Goal: Task Accomplishment & Management: Use online tool/utility

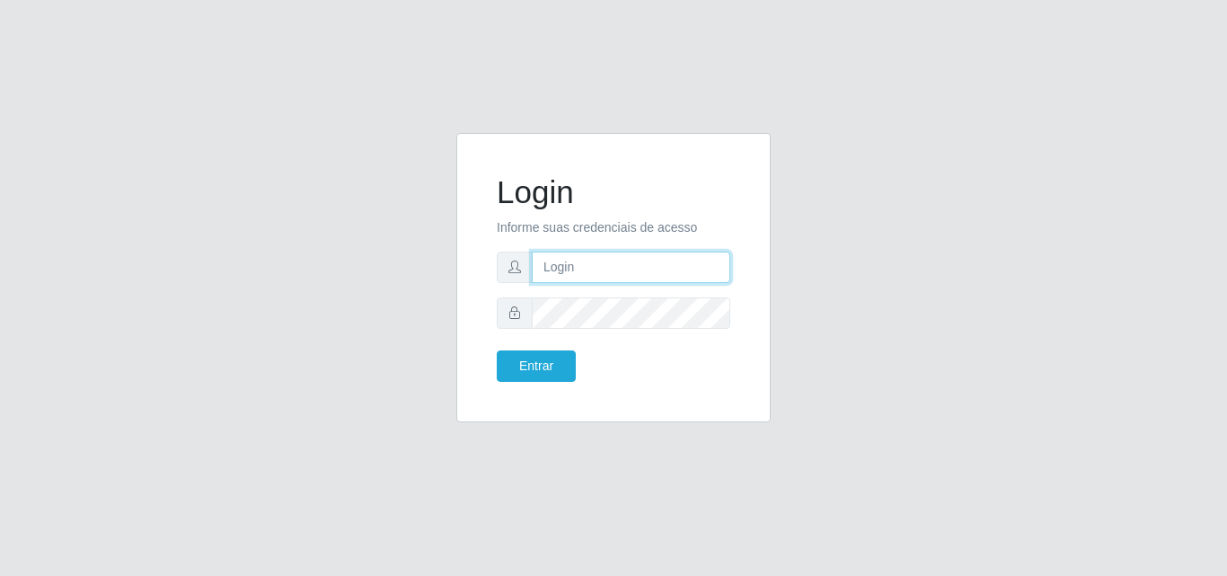
click at [578, 268] on input "text" at bounding box center [631, 266] width 198 height 31
type input "vitoria@saullus"
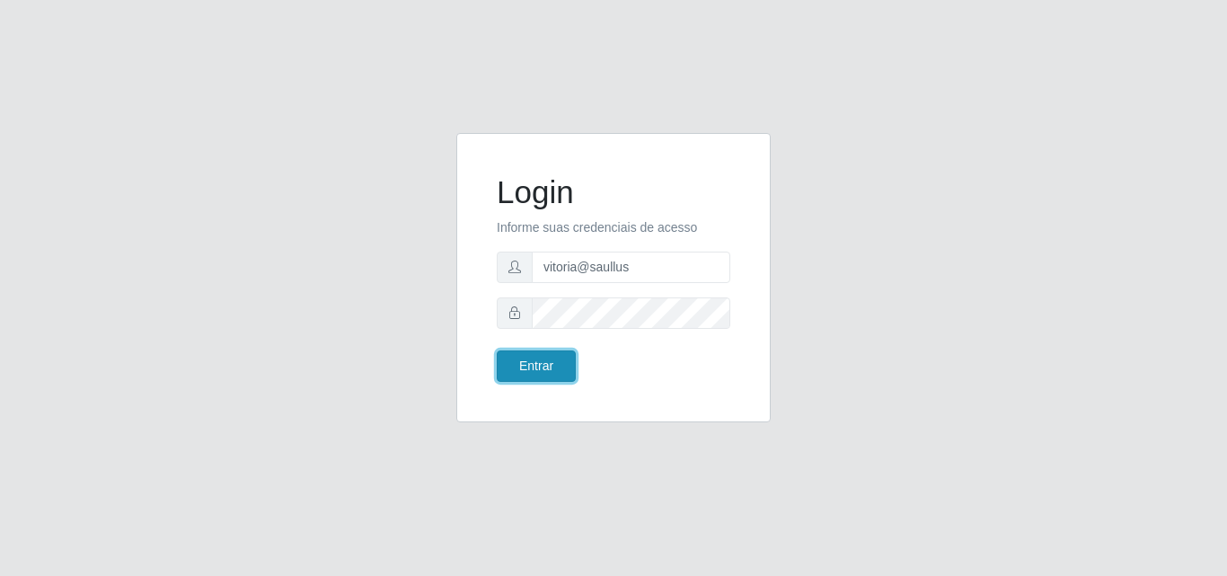
click at [533, 364] on button "Entrar" at bounding box center [536, 365] width 79 height 31
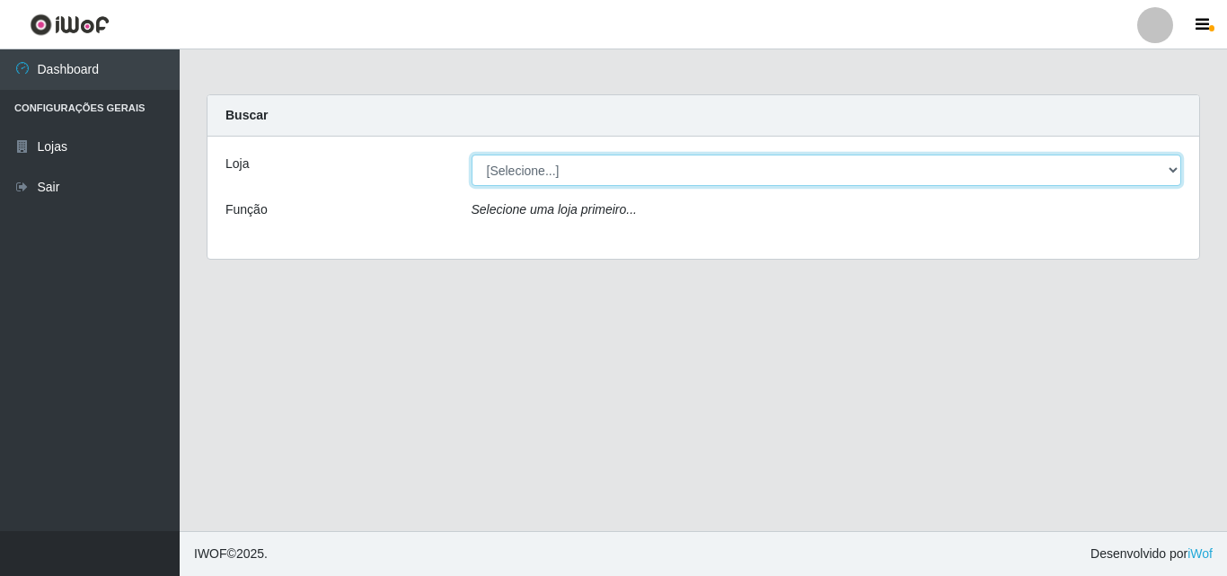
click at [584, 160] on select "[Selecione...] Saullus Supermercados" at bounding box center [826, 169] width 710 height 31
select select "423"
click at [471, 154] on select "[Selecione...] Saullus Supermercados" at bounding box center [826, 169] width 710 height 31
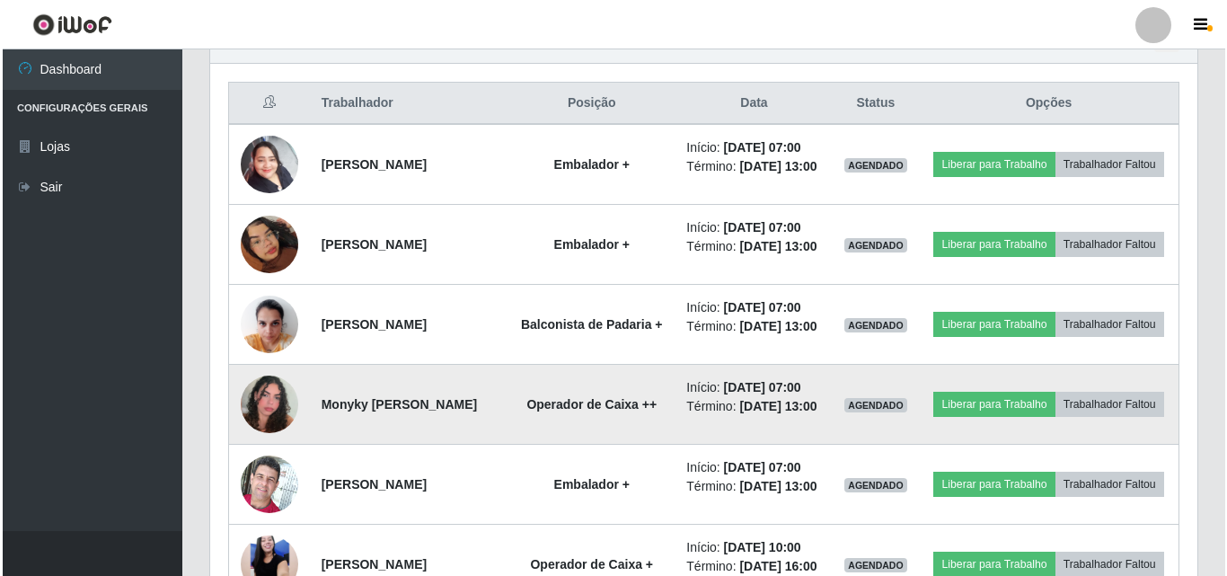
scroll to position [718, 0]
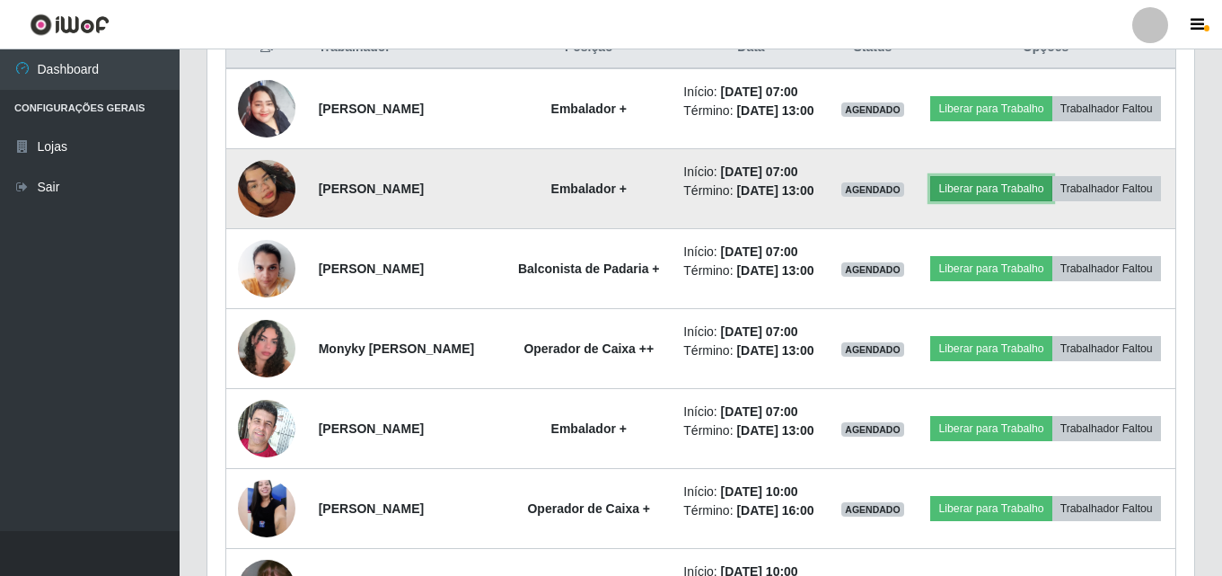
click at [1052, 192] on button "Liberar para Trabalho" at bounding box center [990, 188] width 121 height 25
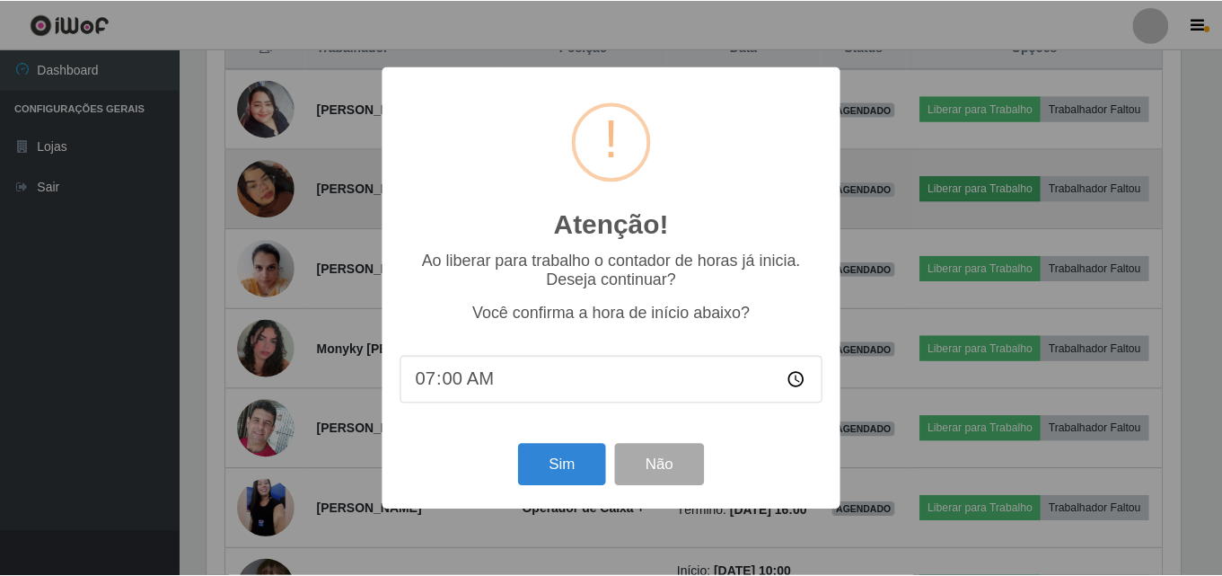
scroll to position [373, 978]
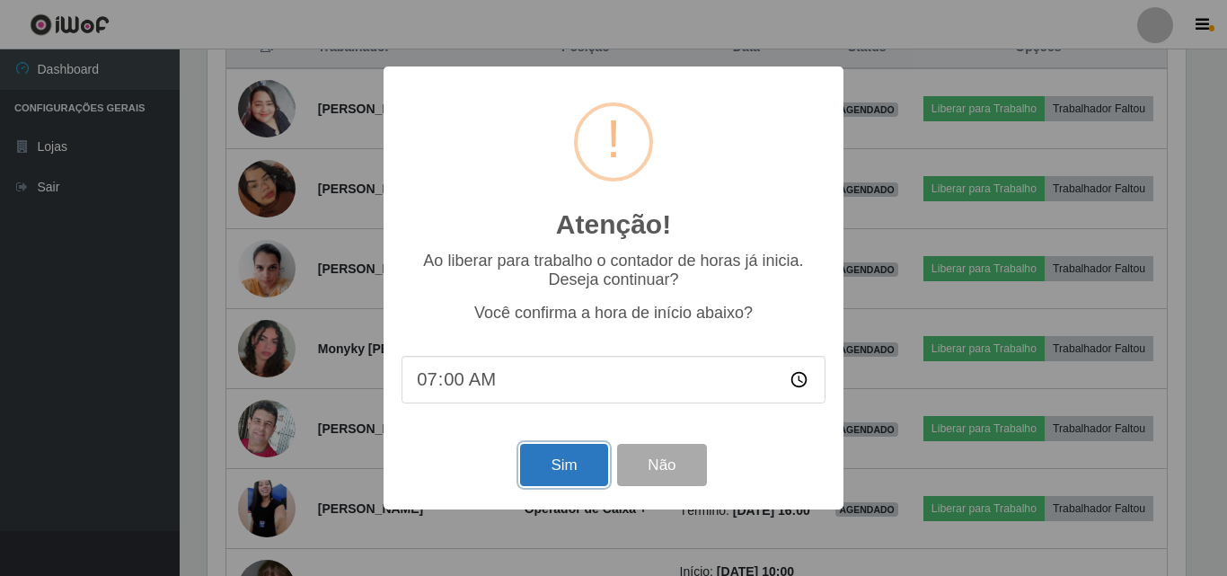
click at [550, 478] on button "Sim" at bounding box center [563, 465] width 87 height 42
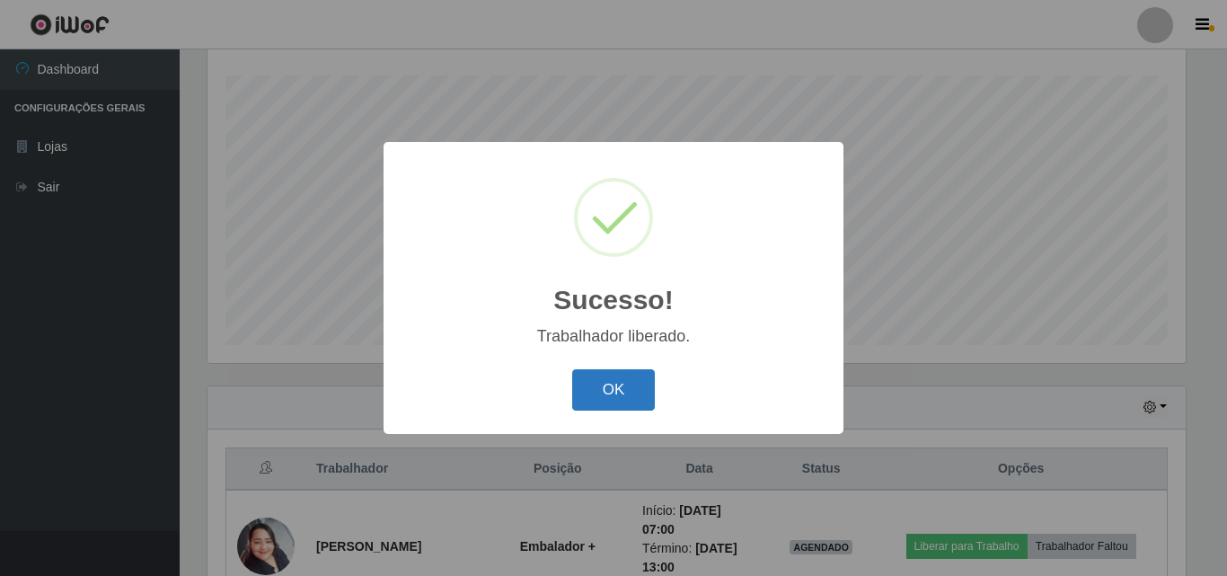
click at [612, 409] on button "OK" at bounding box center [614, 390] width 84 height 42
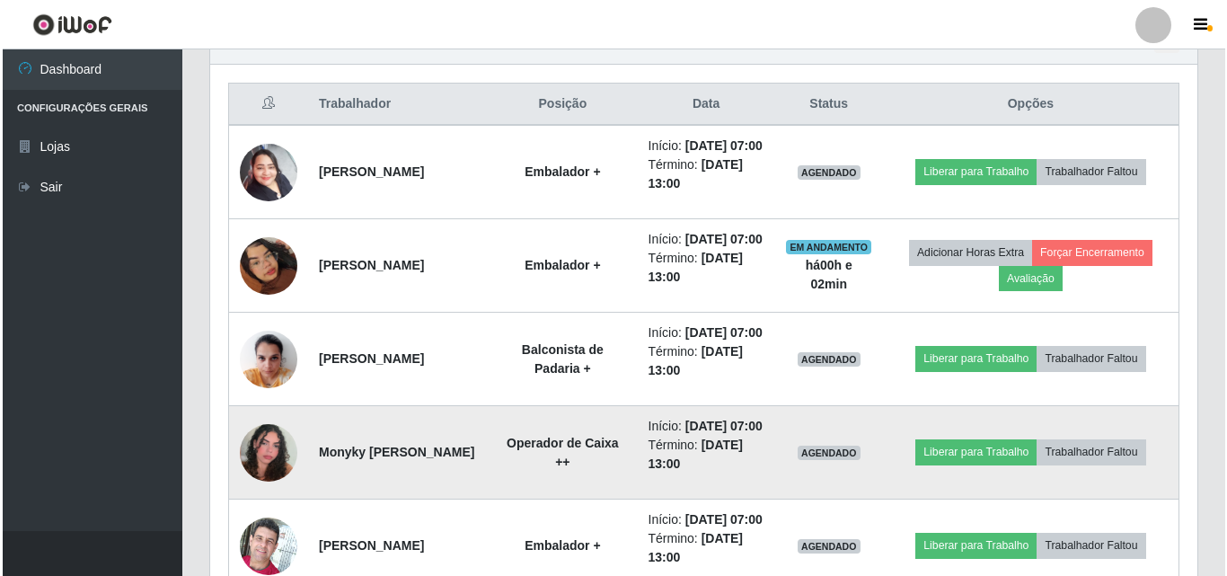
scroll to position [634, 0]
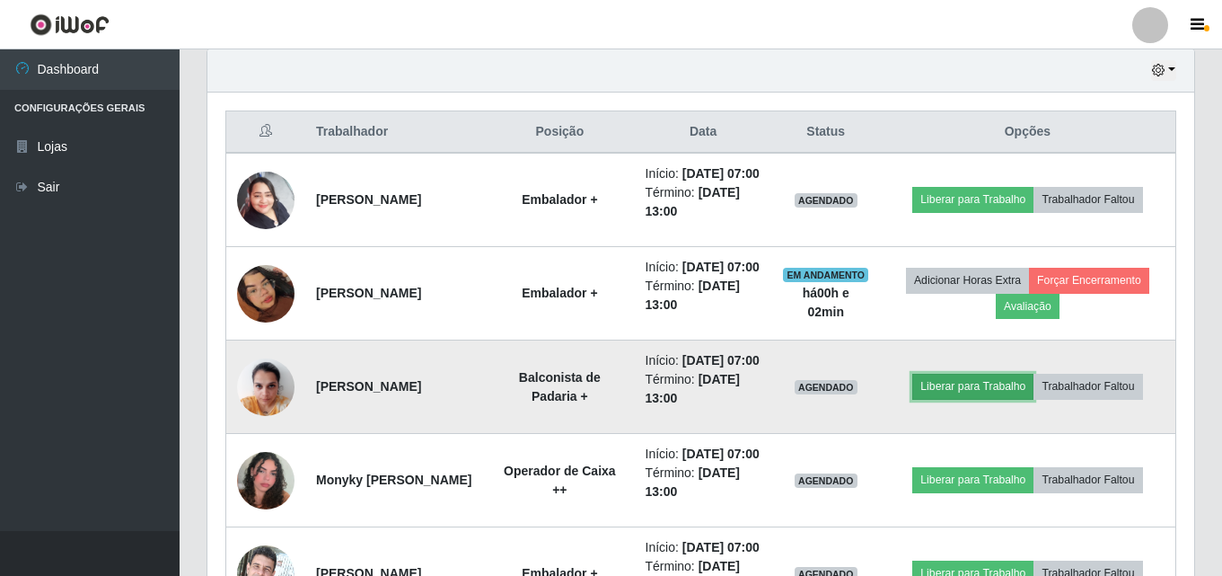
click at [945, 399] on button "Liberar para Trabalho" at bounding box center [972, 386] width 121 height 25
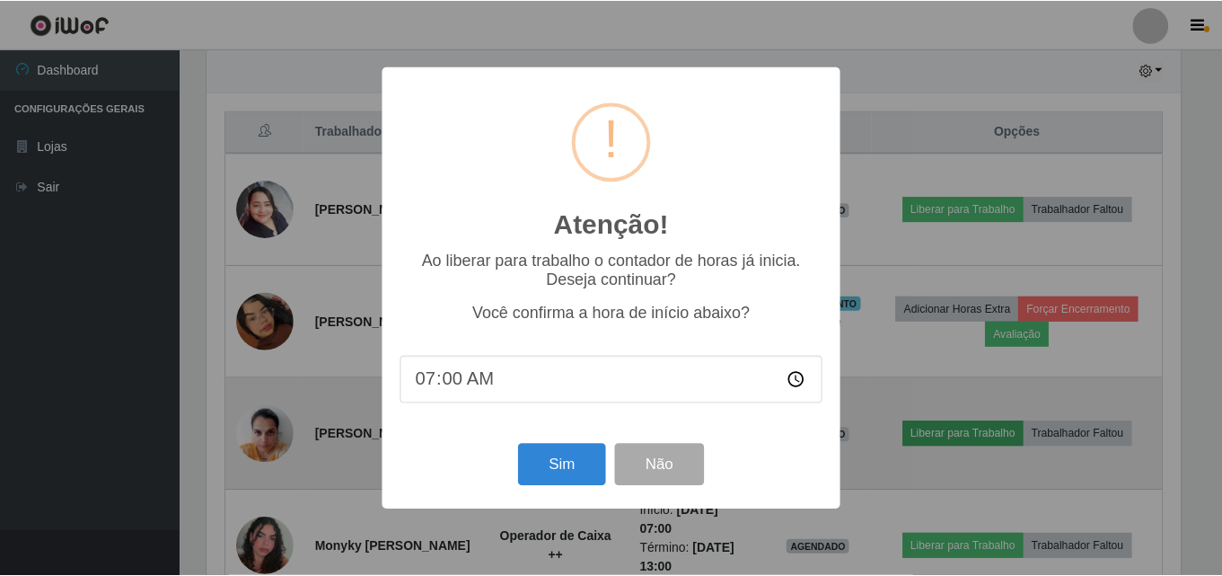
scroll to position [373, 978]
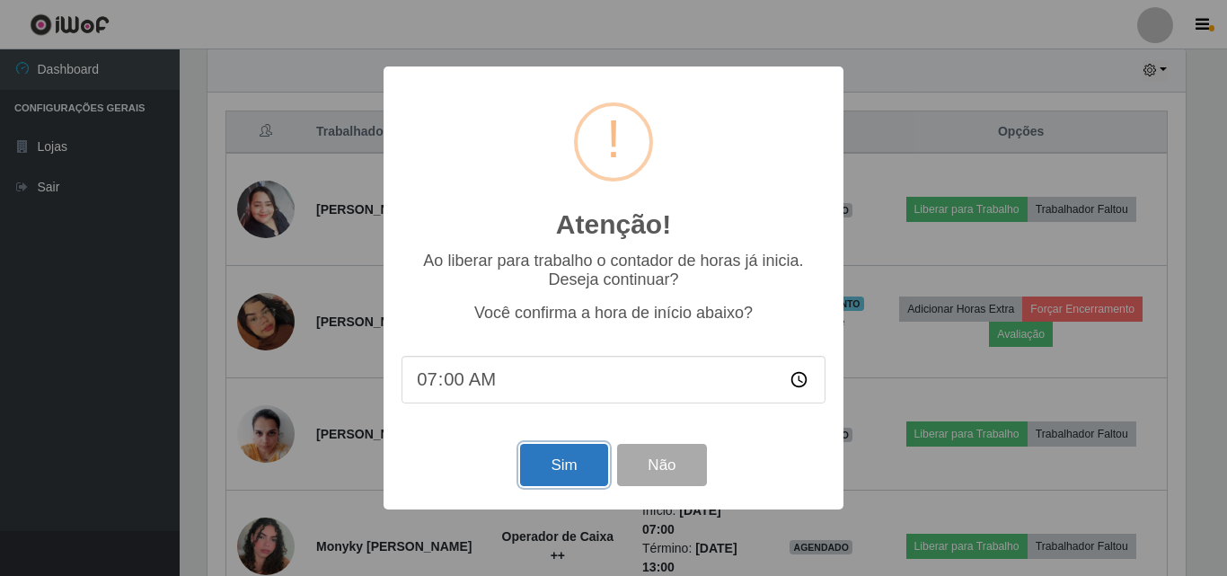
click at [560, 462] on button "Sim" at bounding box center [563, 465] width 87 height 42
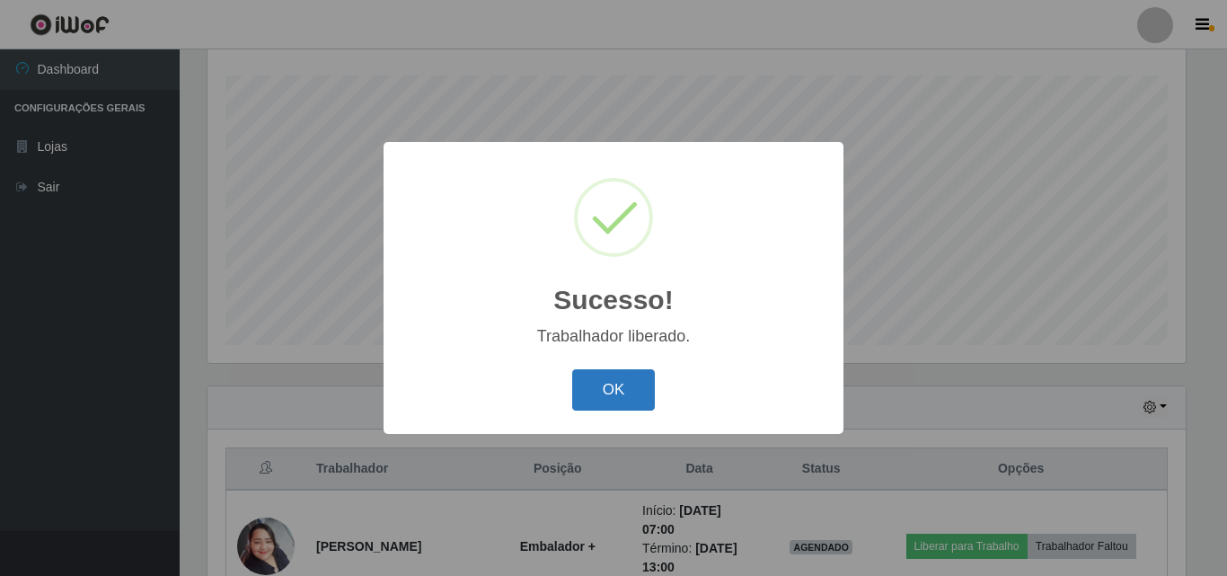
click at [629, 383] on button "OK" at bounding box center [614, 390] width 84 height 42
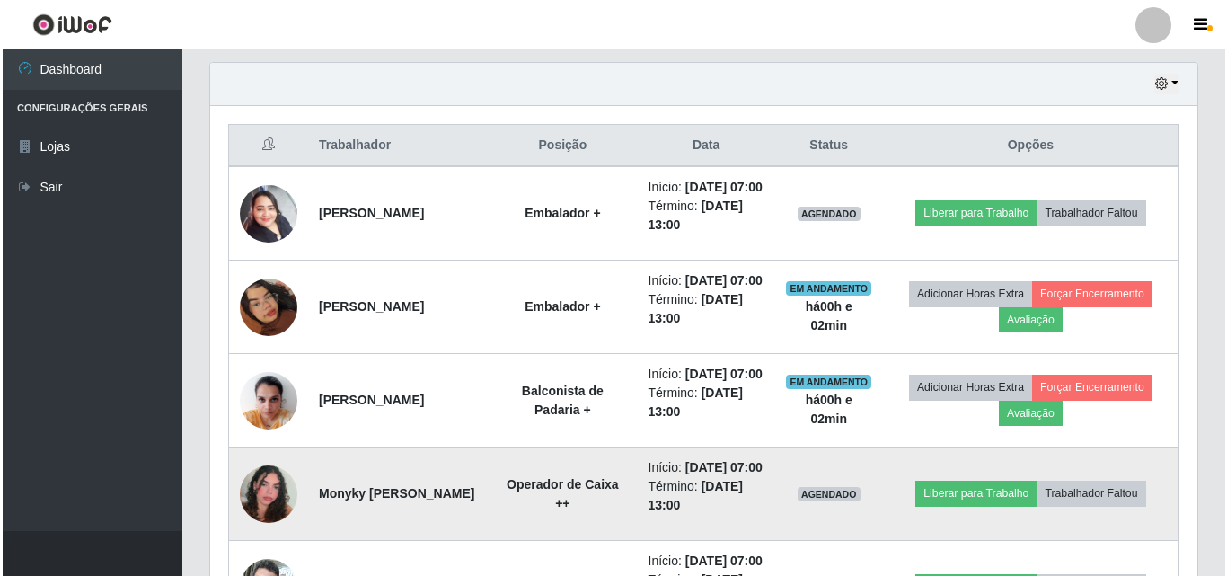
scroll to position [656, 0]
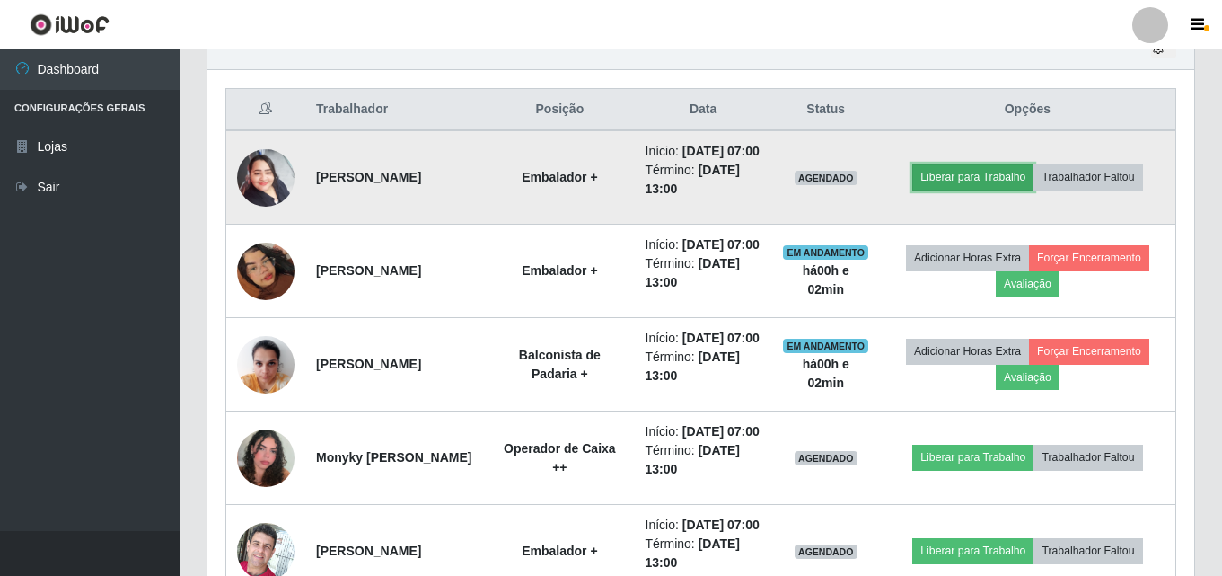
click at [1025, 189] on button "Liberar para Trabalho" at bounding box center [972, 176] width 121 height 25
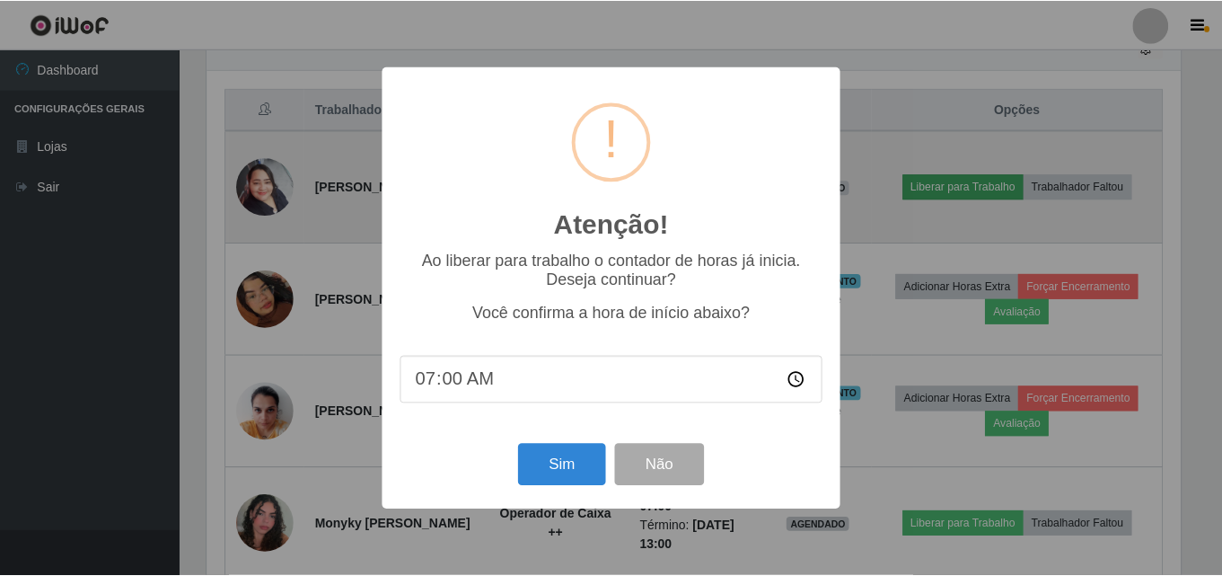
scroll to position [373, 978]
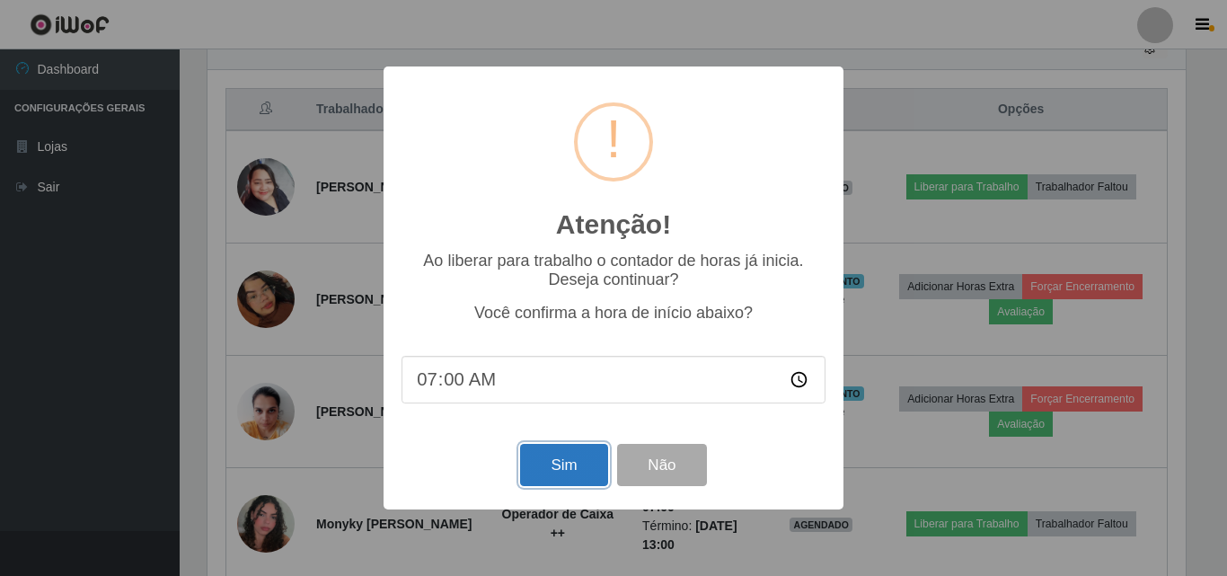
click at [535, 479] on button "Sim" at bounding box center [563, 465] width 87 height 42
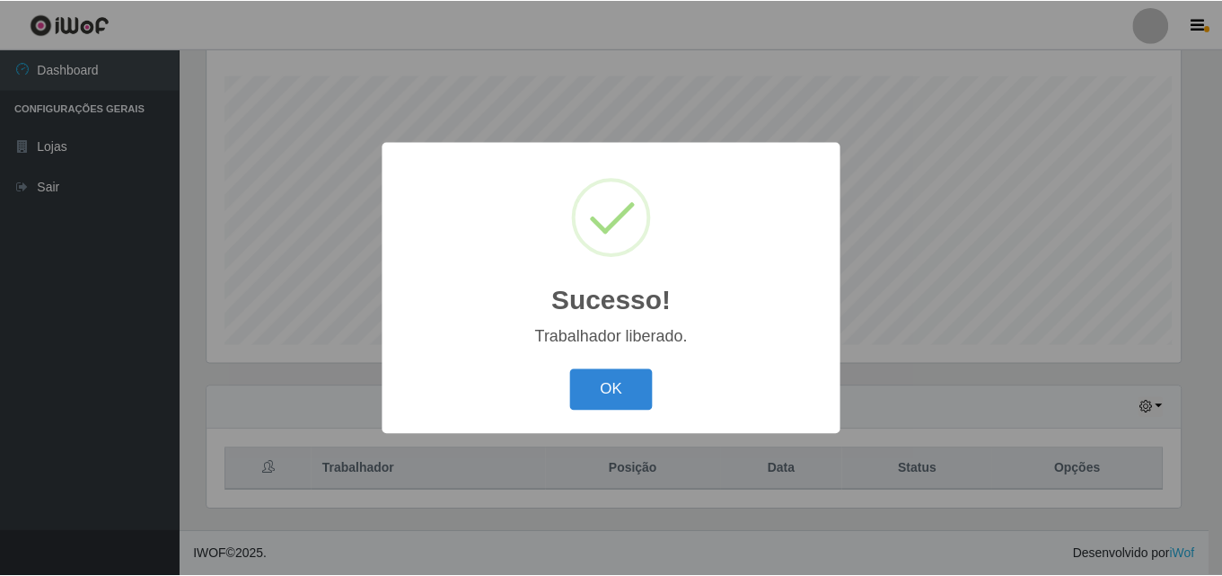
scroll to position [0, 0]
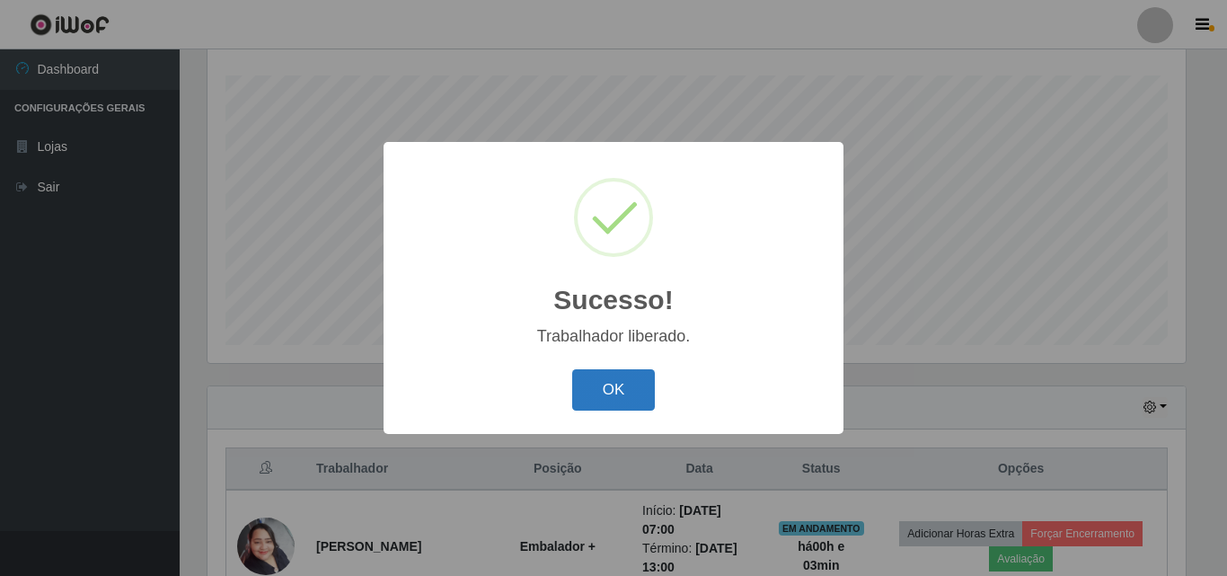
click at [606, 389] on button "OK" at bounding box center [614, 390] width 84 height 42
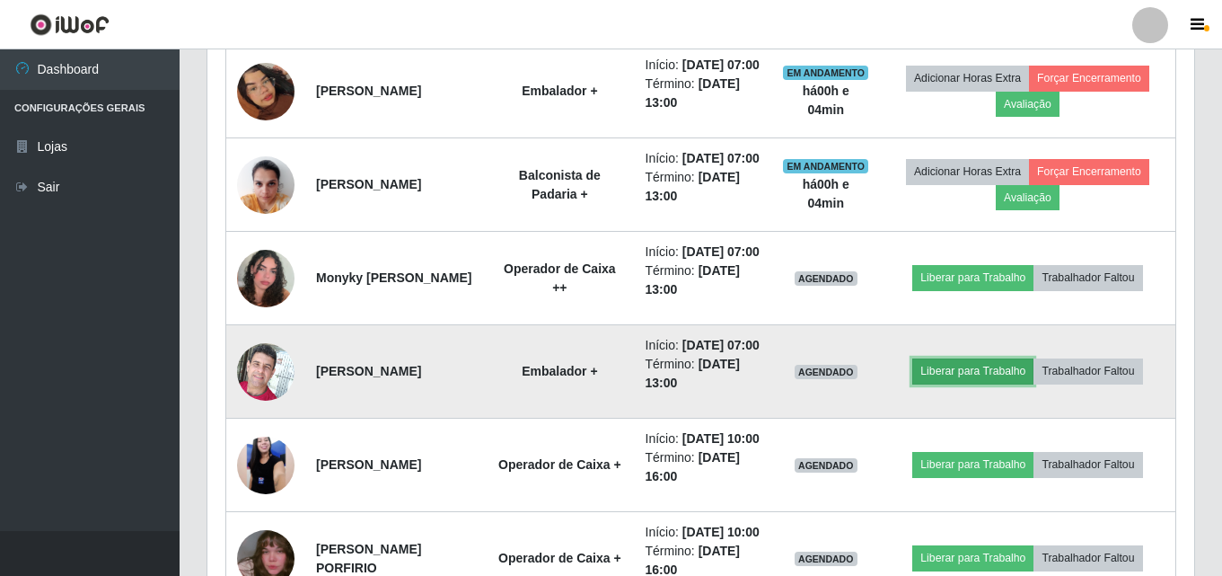
click at [953, 383] on button "Liberar para Trabalho" at bounding box center [972, 370] width 121 height 25
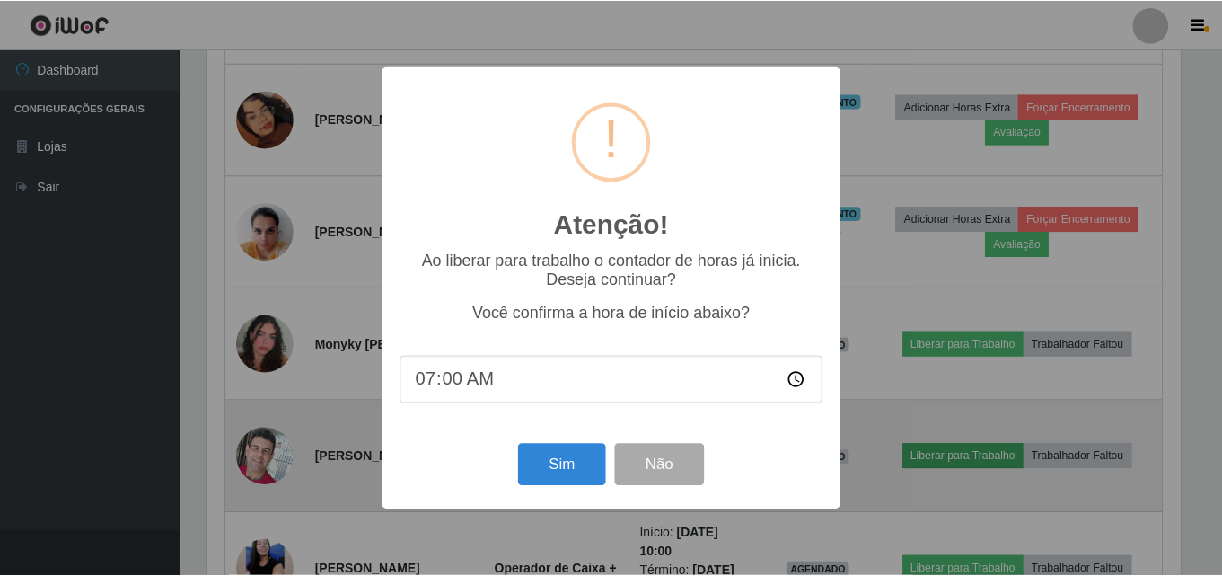
scroll to position [373, 978]
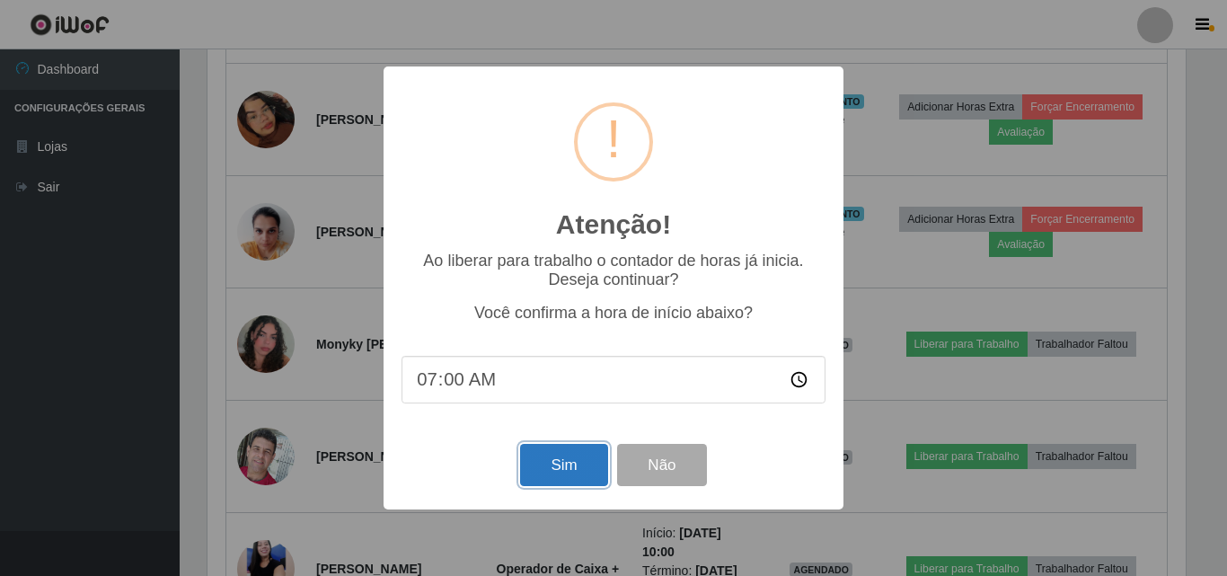
click at [550, 473] on button "Sim" at bounding box center [563, 465] width 87 height 42
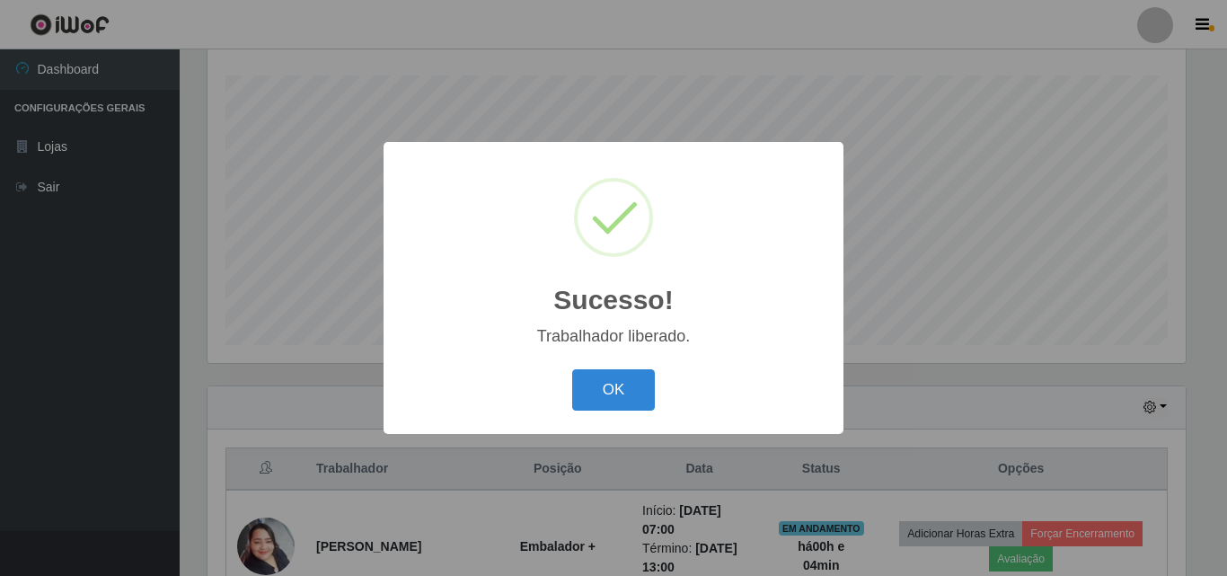
click at [648, 414] on div "OK Cancel" at bounding box center [613, 389] width 424 height 51
click at [642, 393] on button "OK" at bounding box center [614, 390] width 84 height 42
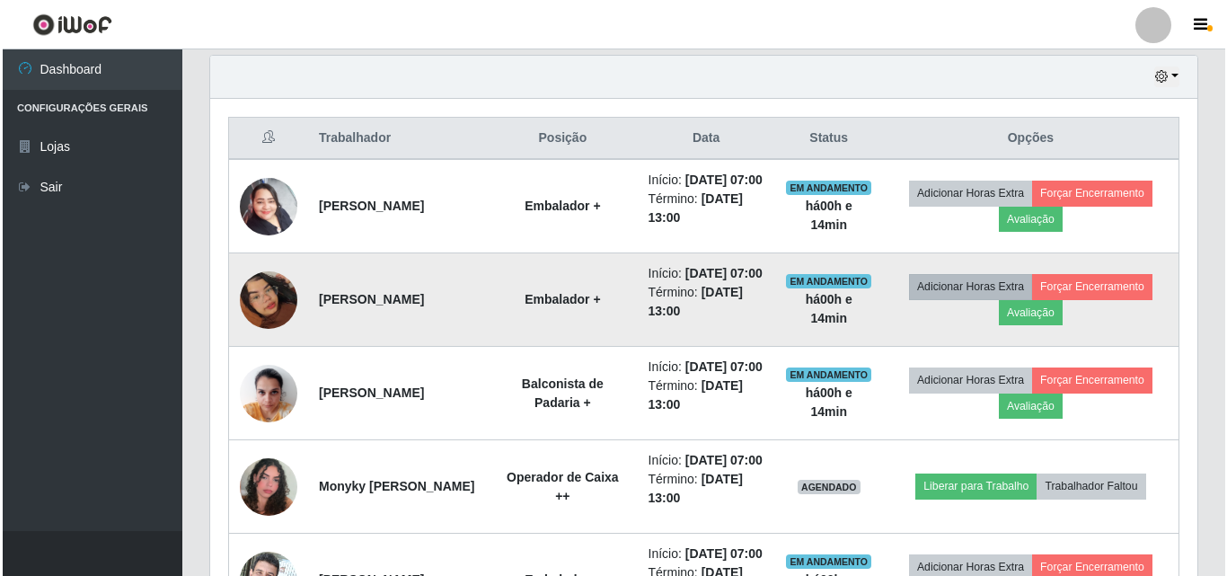
scroll to position [746, 0]
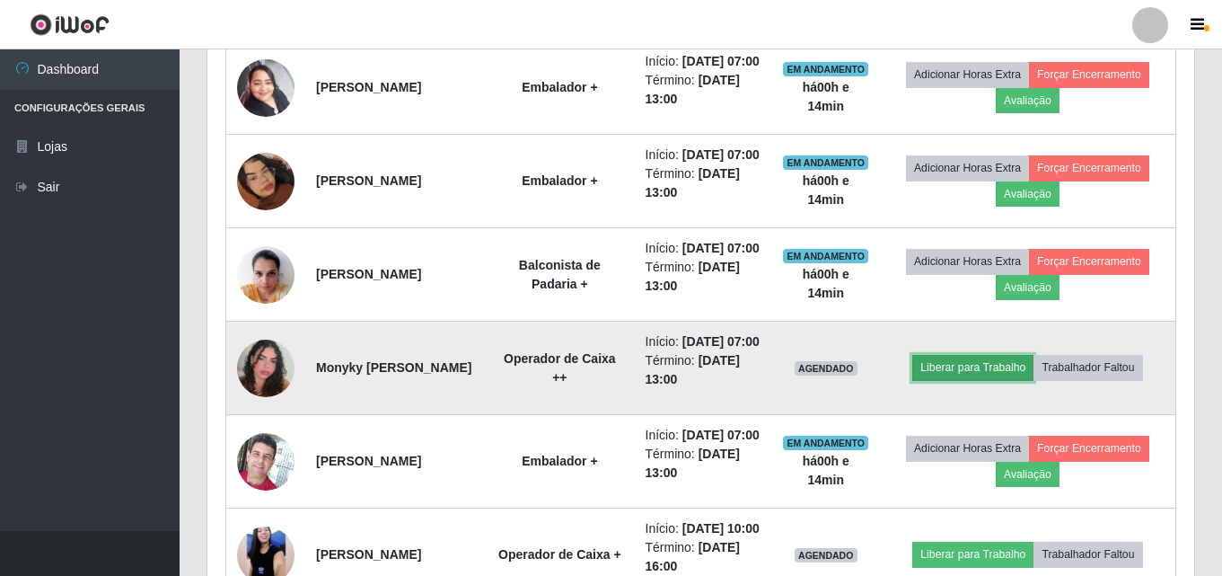
click at [943, 380] on button "Liberar para Trabalho" at bounding box center [972, 367] width 121 height 25
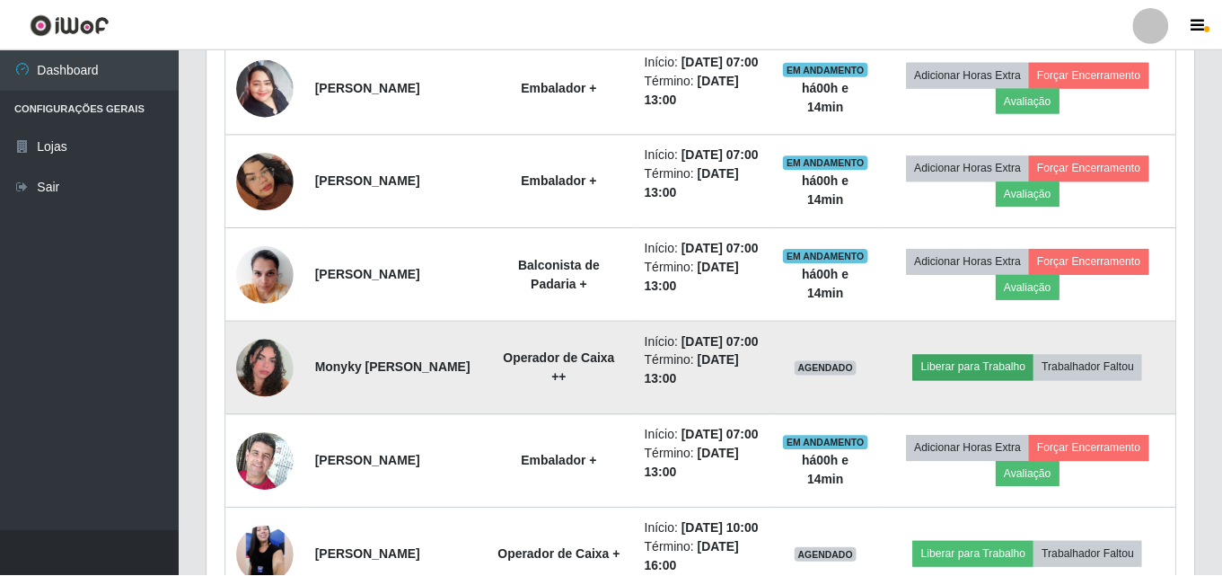
scroll to position [373, 978]
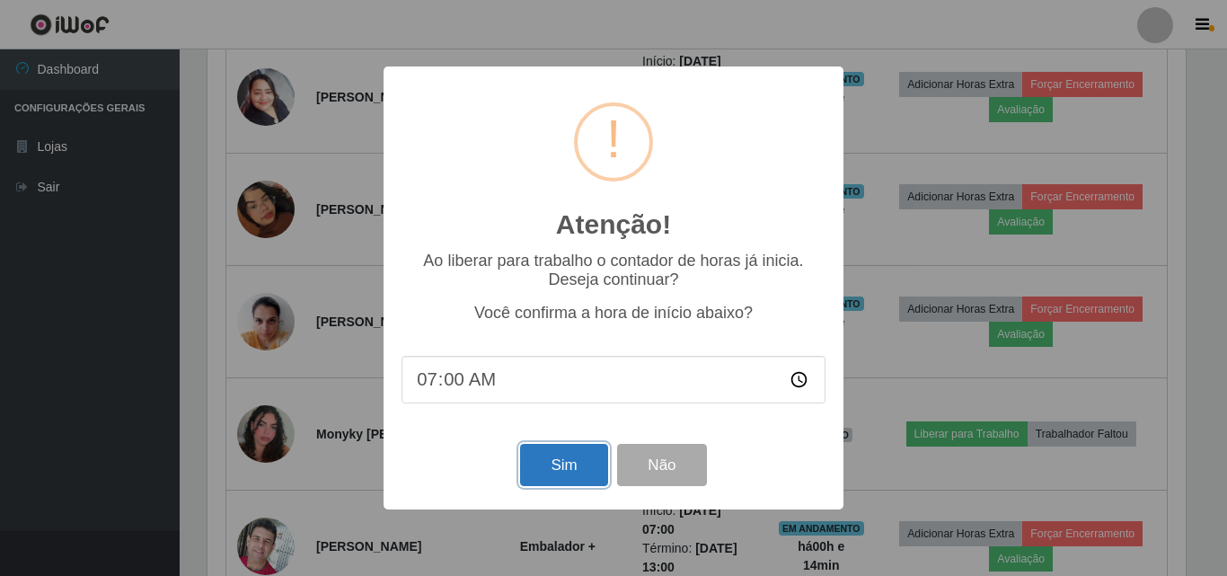
click at [569, 458] on button "Sim" at bounding box center [563, 465] width 87 height 42
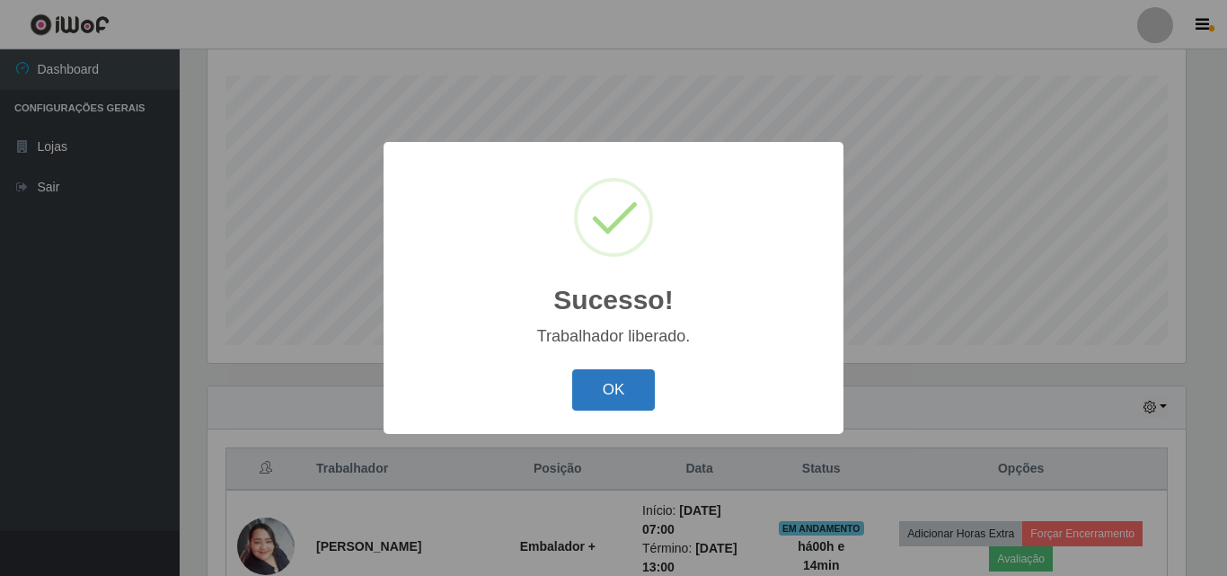
click at [615, 402] on button "OK" at bounding box center [614, 390] width 84 height 42
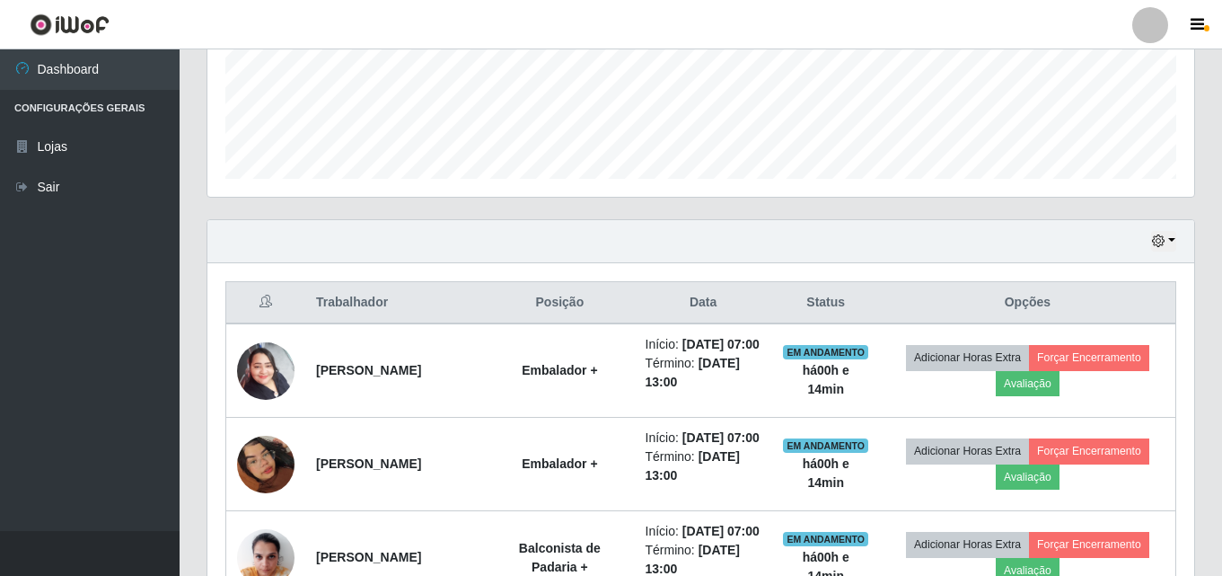
scroll to position [477, 0]
